Goal: Use online tool/utility: Utilize a website feature to perform a specific function

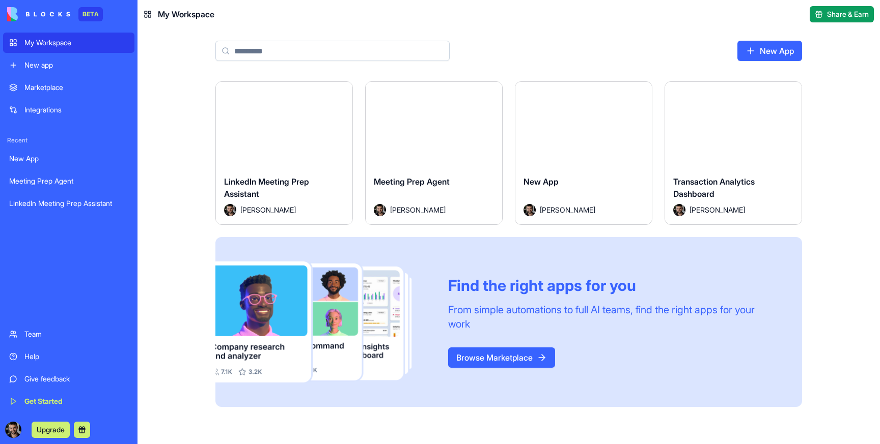
click at [404, 161] on div "Launch" at bounding box center [434, 125] width 136 height 86
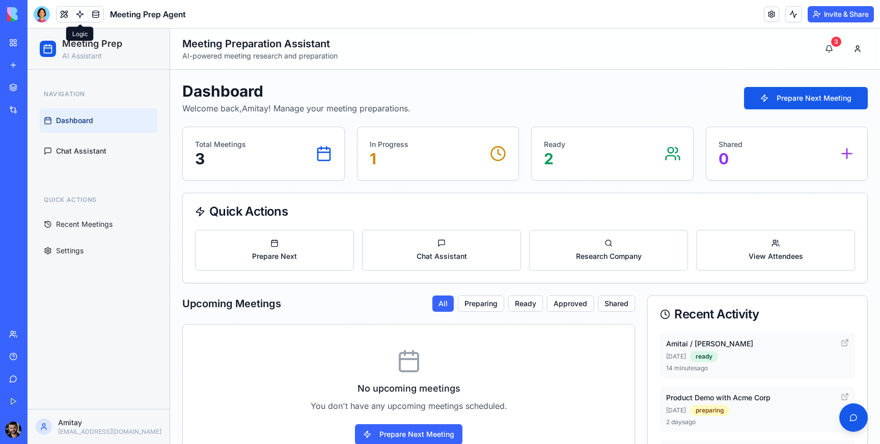
click at [78, 14] on link at bounding box center [79, 14] width 15 height 15
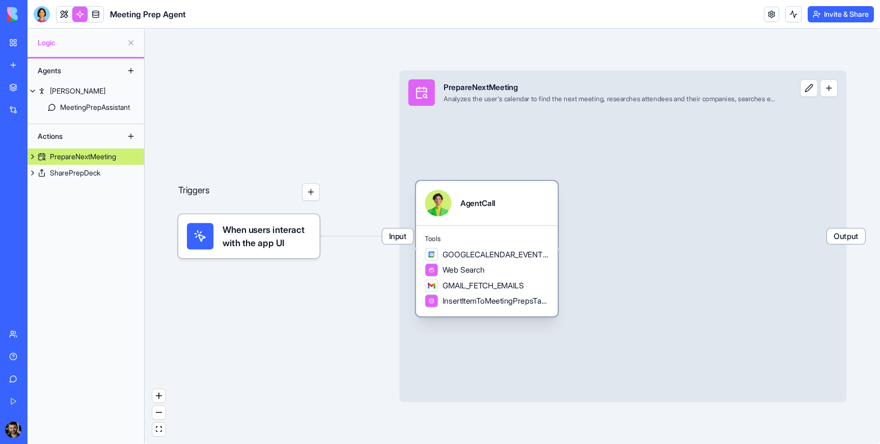
click at [500, 255] on span "GOOGLECALENDAR_EVENTS_LIST" at bounding box center [495, 254] width 106 height 11
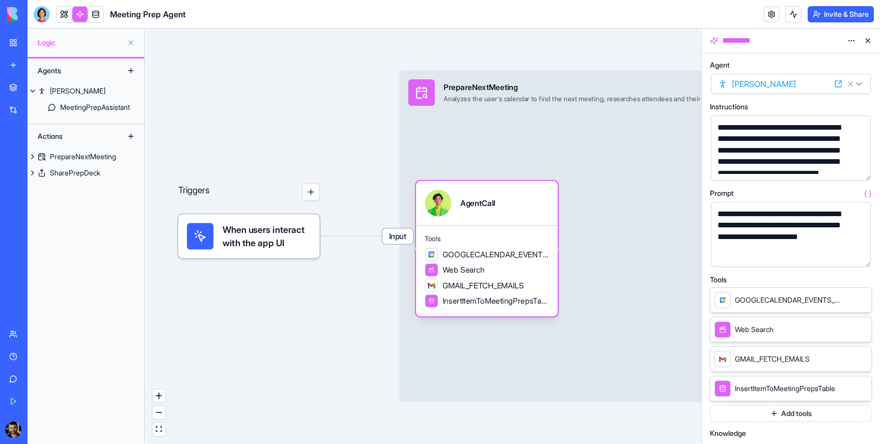
click at [862, 259] on button "button" at bounding box center [860, 257] width 16 height 16
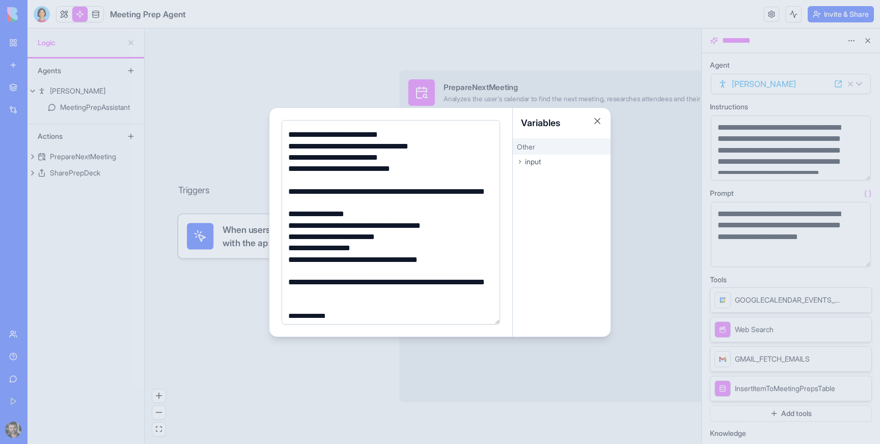
scroll to position [208, 0]
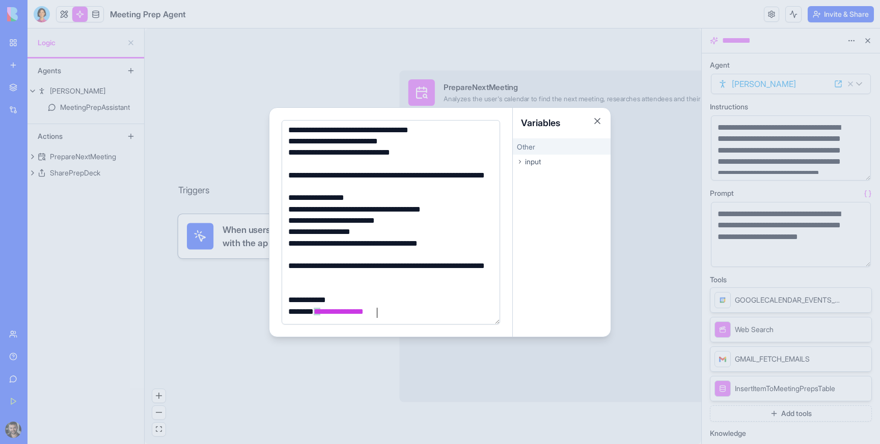
click at [447, 28] on div at bounding box center [440, 222] width 880 height 444
